Goal: Transaction & Acquisition: Purchase product/service

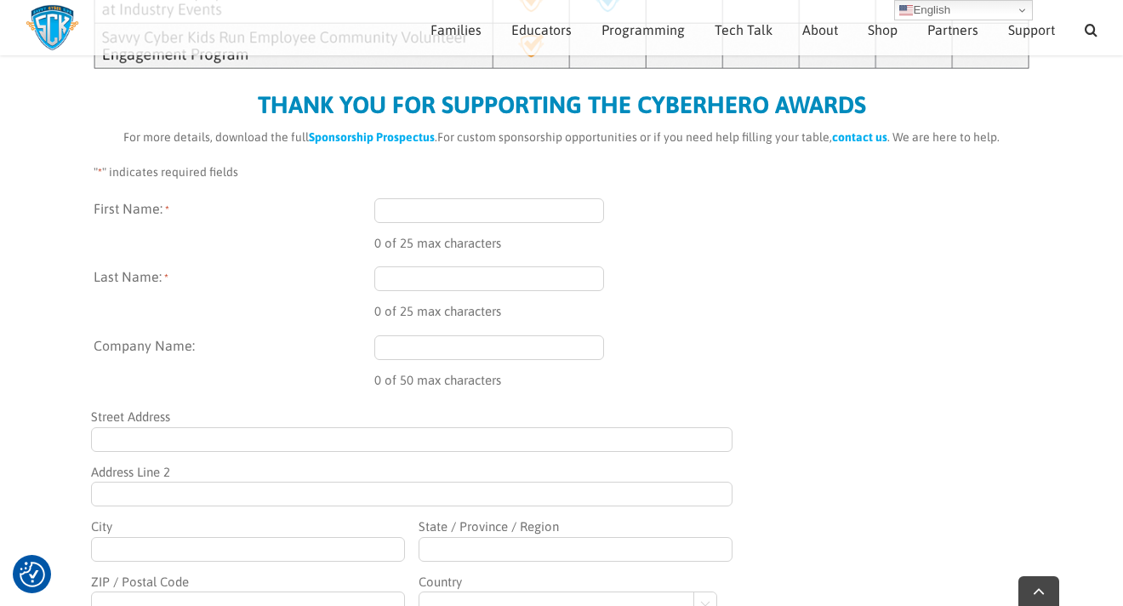
scroll to position [949, 0]
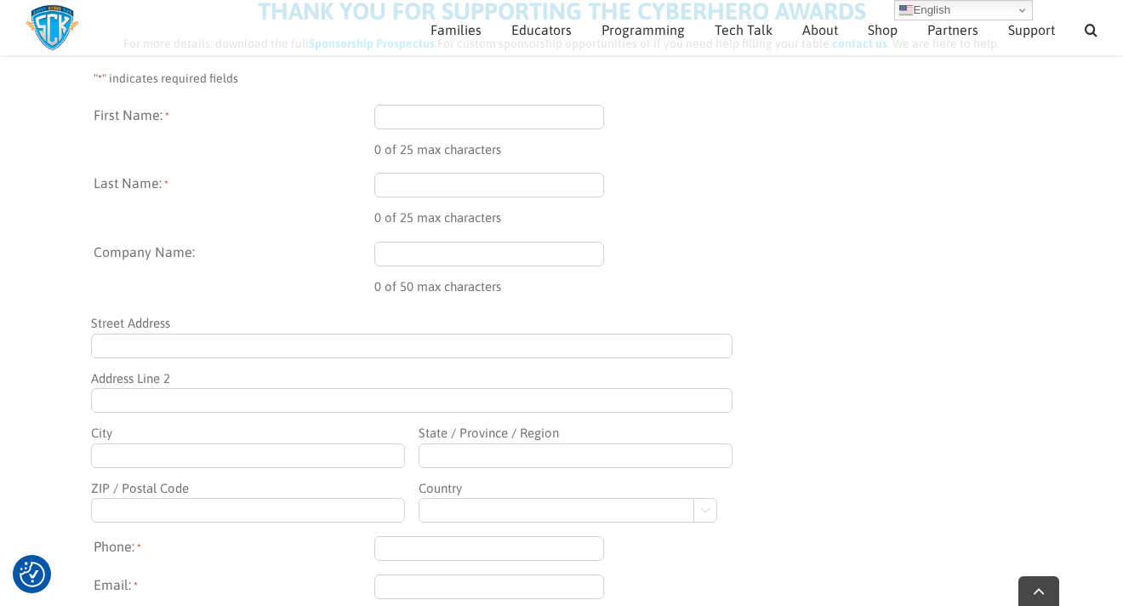
click at [499, 124] on input "First Name: *" at bounding box center [489, 117] width 230 height 25
type input "Ben"
type input "[PERSON_NAME]"
type input "[STREET_ADDRESS][PERSON_NAME][PERSON_NAME]"
type input "A312"
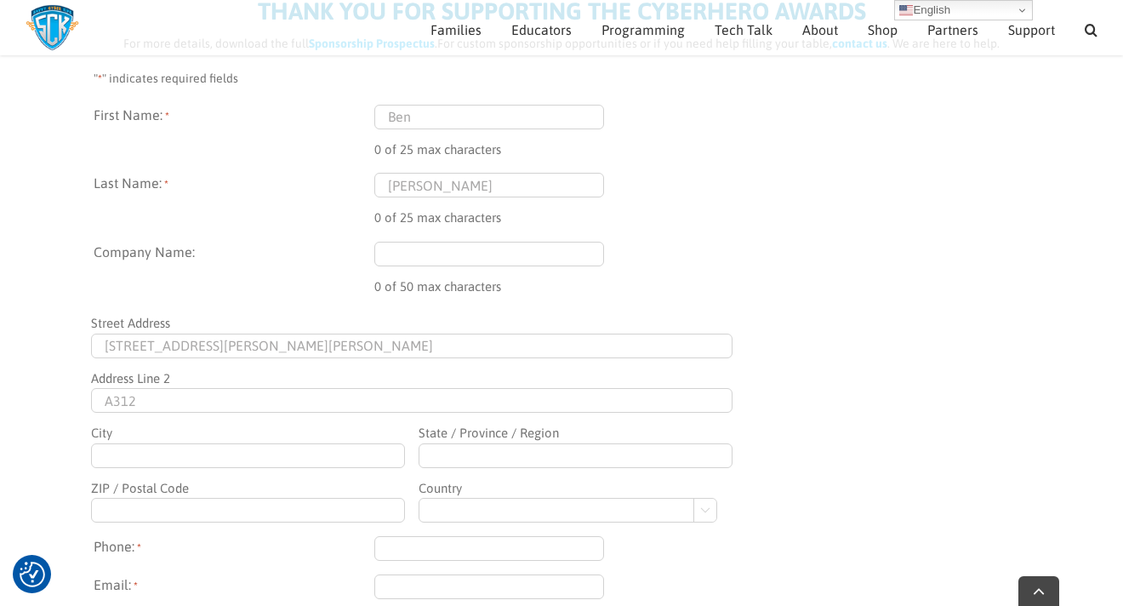
type input "[GEOGRAPHIC_DATA]"
type input "[US_STATE]"
type input "30338"
type input "[PHONE_NUMBER]"
type input "[PERSON_NAME][EMAIL_ADDRESS][PERSON_NAME][DOMAIN_NAME]"
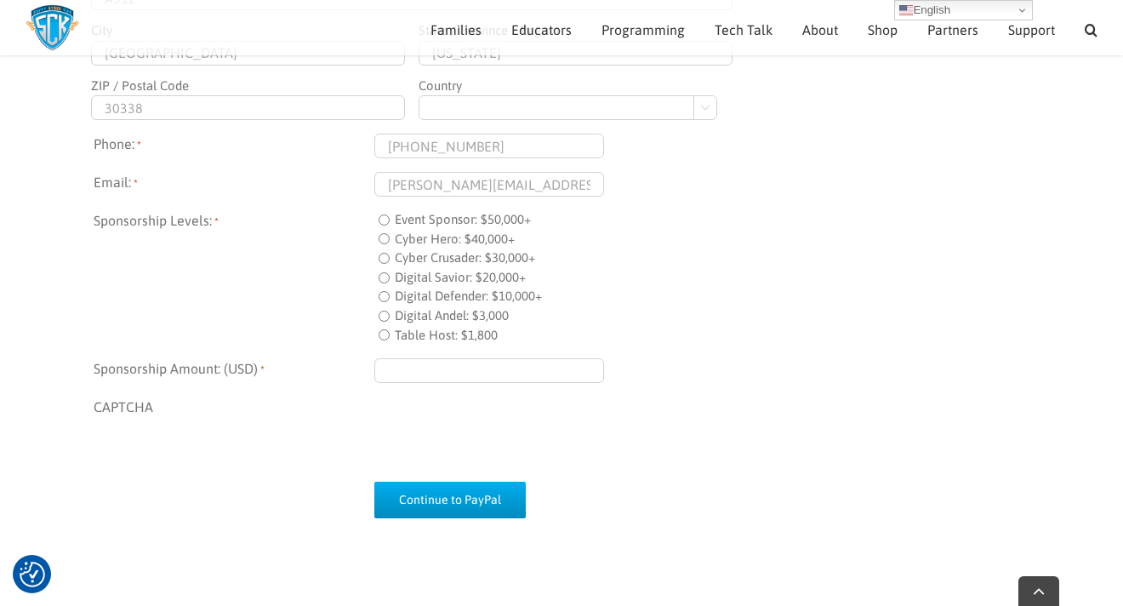
scroll to position [1375, 0]
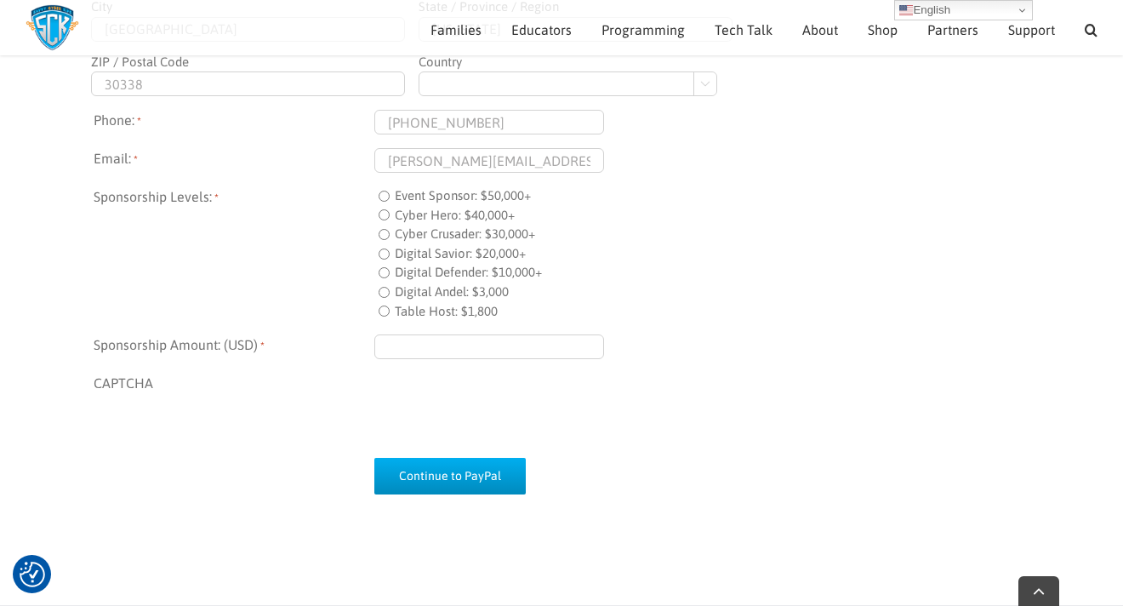
click at [528, 359] on input "Sponsorship Amount: (USD) *" at bounding box center [489, 346] width 230 height 25
type input "$1.00"
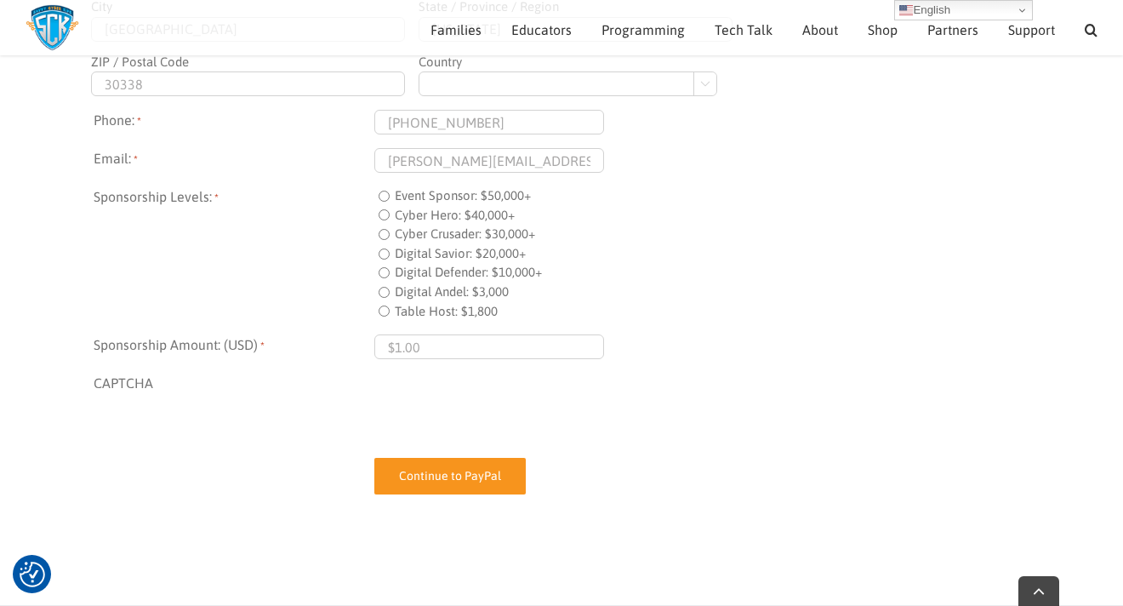
click at [474, 477] on input "Continue to PayPal" at bounding box center [449, 476] width 151 height 37
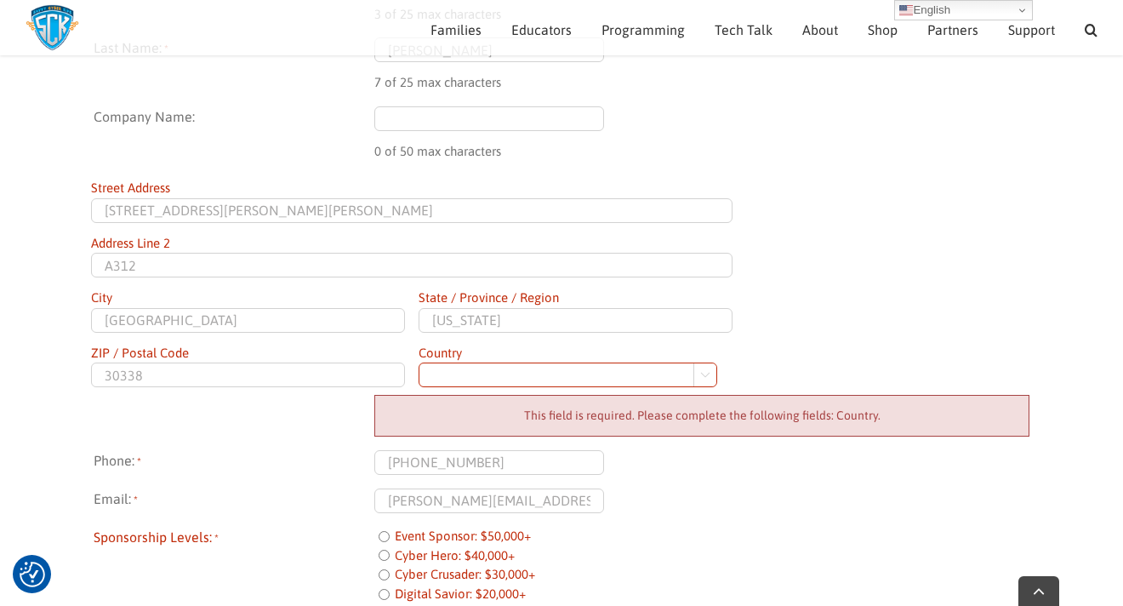
scroll to position [1150, 0]
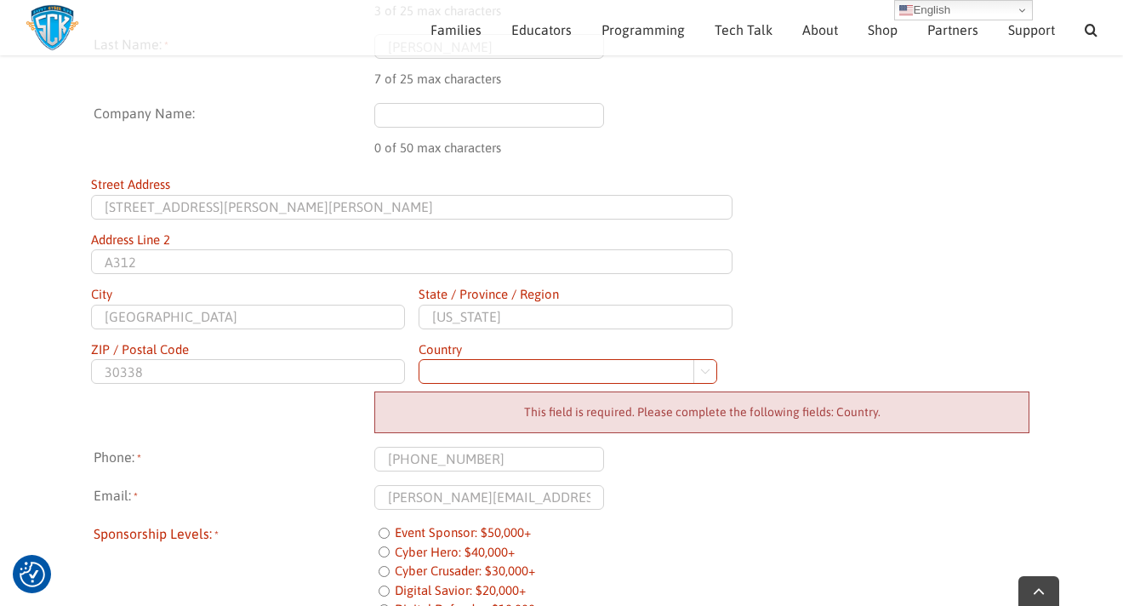
click at [701, 368] on select "[GEOGRAPHIC_DATA] [GEOGRAPHIC_DATA] [GEOGRAPHIC_DATA] [US_STATE] [GEOGRAPHIC_DA…" at bounding box center [568, 371] width 299 height 25
select select "[GEOGRAPHIC_DATA]"
click at [419, 359] on select "[GEOGRAPHIC_DATA] [GEOGRAPHIC_DATA] [GEOGRAPHIC_DATA] [US_STATE] [GEOGRAPHIC_DA…" at bounding box center [568, 371] width 299 height 25
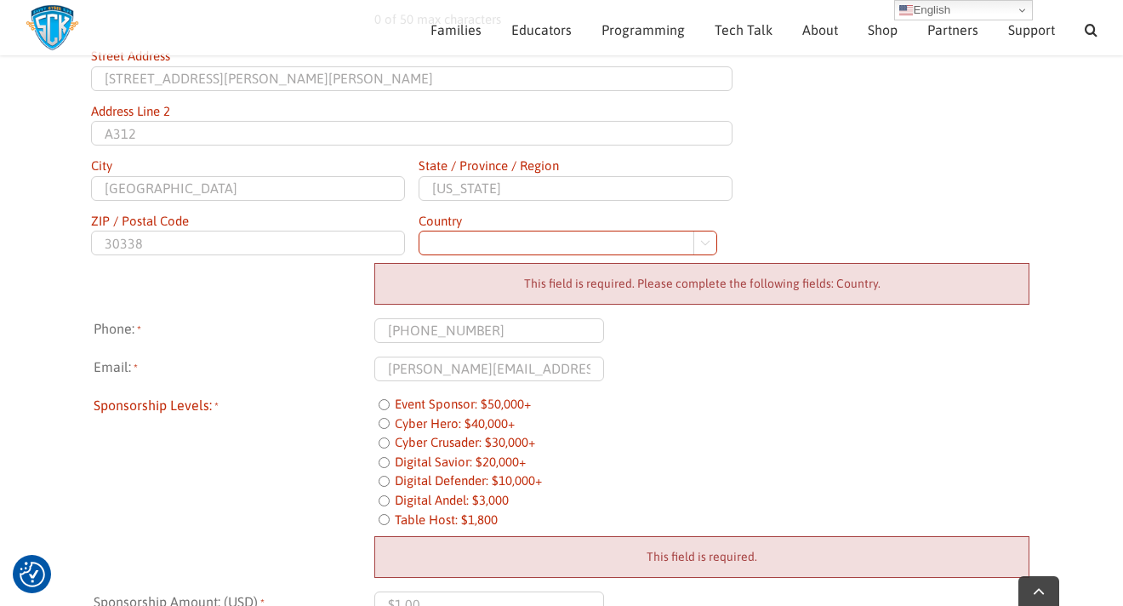
scroll to position [1285, 0]
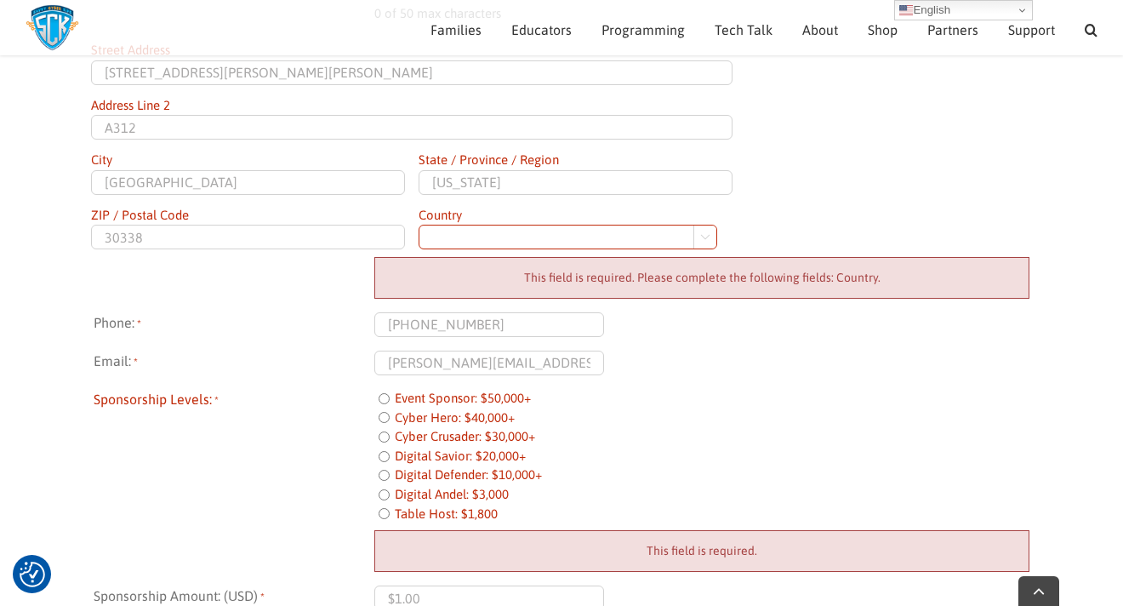
click at [387, 516] on input "Table Host: $1,800" at bounding box center [384, 513] width 11 height 11
radio input "true"
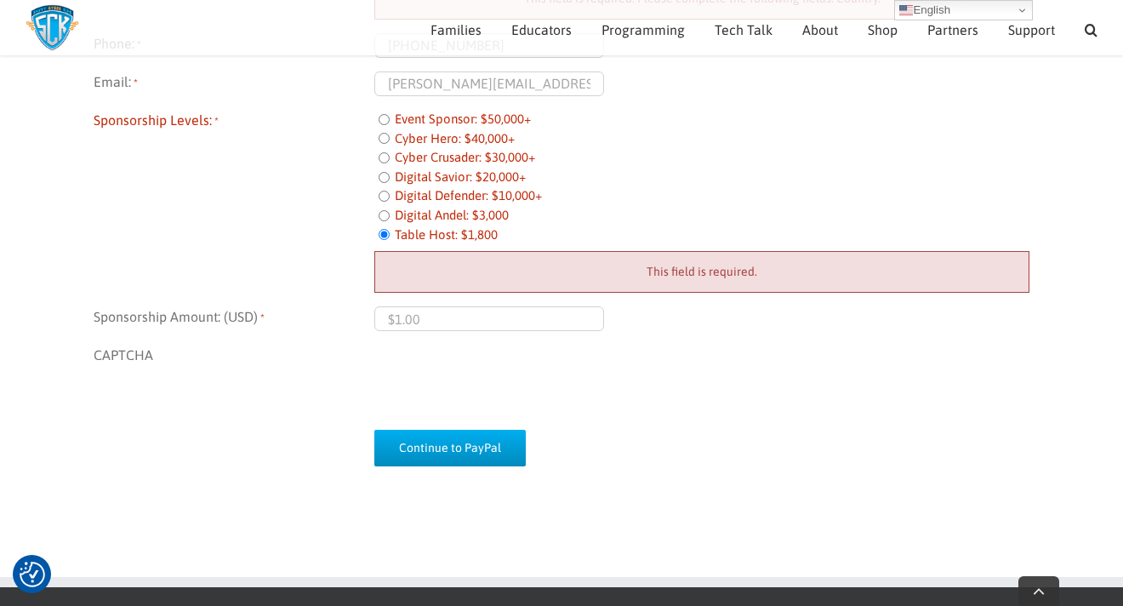
scroll to position [1575, 0]
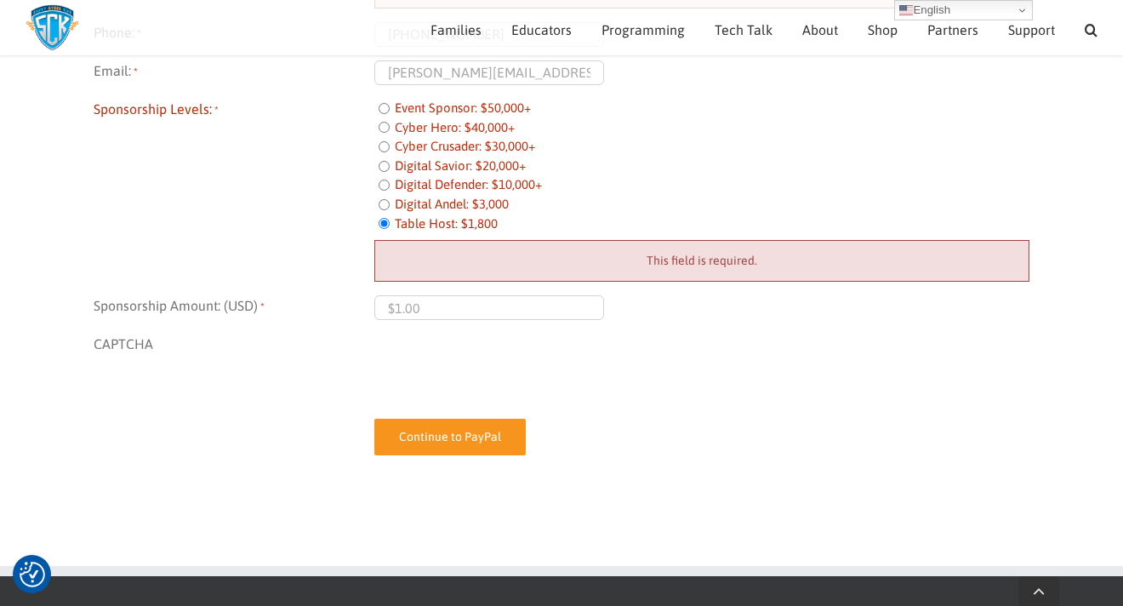
click at [476, 444] on input "Continue to PayPal" at bounding box center [449, 437] width 151 height 37
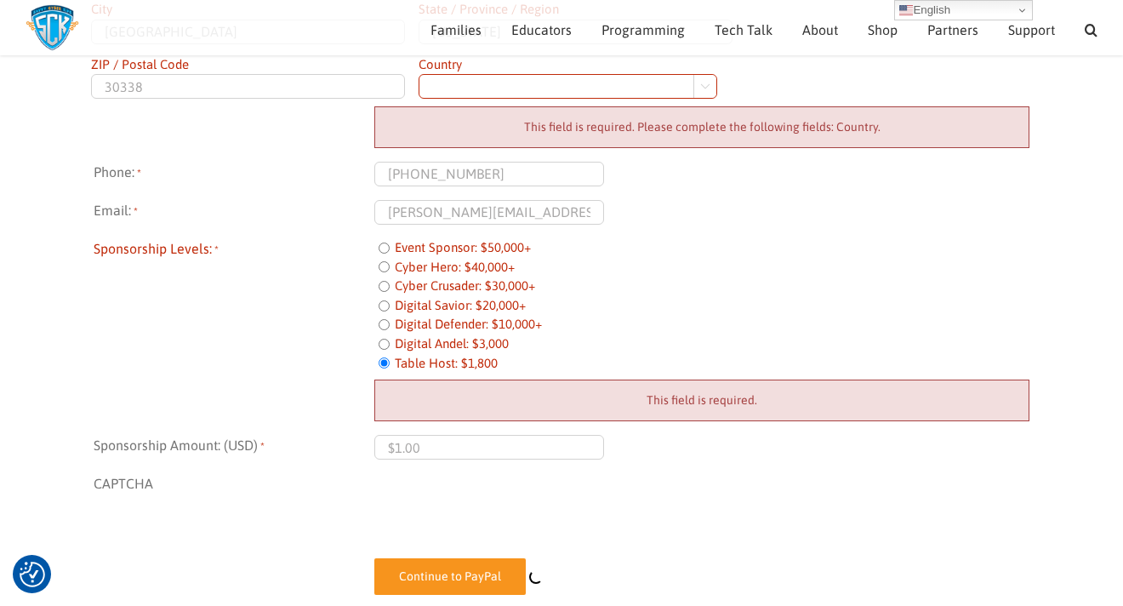
scroll to position [1326, 0]
